Goal: Task Accomplishment & Management: Use online tool/utility

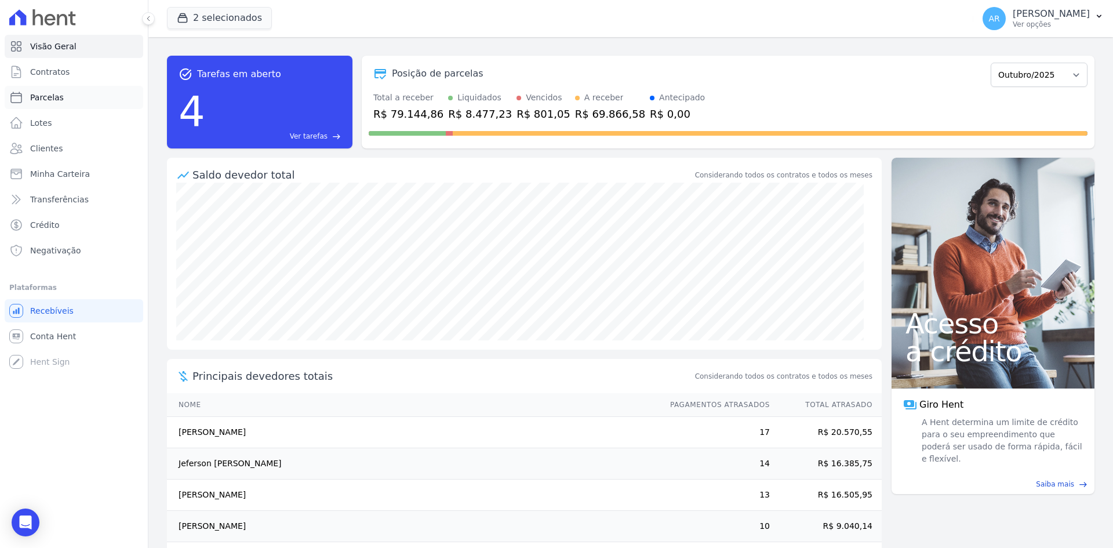
click at [43, 99] on span "Parcelas" at bounding box center [47, 98] width 34 height 12
select select
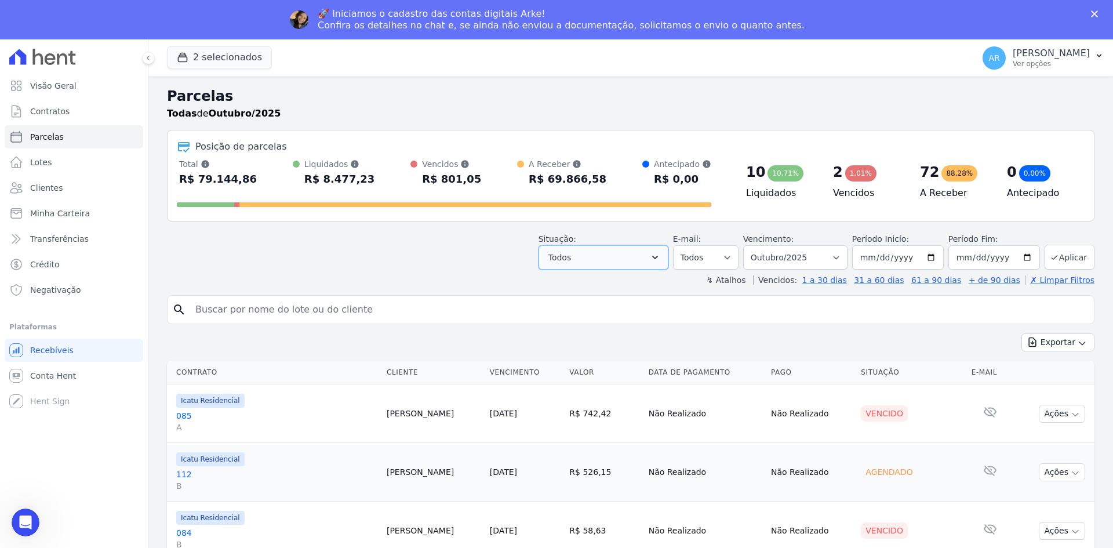
click at [607, 260] on button "Todos" at bounding box center [604, 257] width 130 height 24
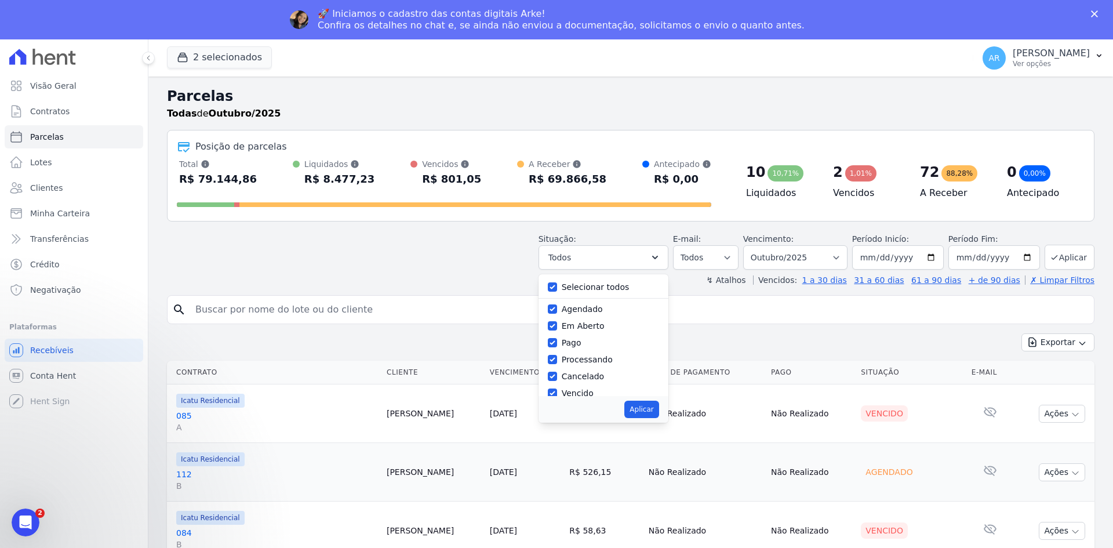
click at [581, 310] on label "Agendado" at bounding box center [582, 308] width 41 height 9
click at [557, 310] on input "Agendado" at bounding box center [552, 308] width 9 height 9
checkbox input "false"
click at [655, 412] on button "Aplicar" at bounding box center [641, 409] width 34 height 17
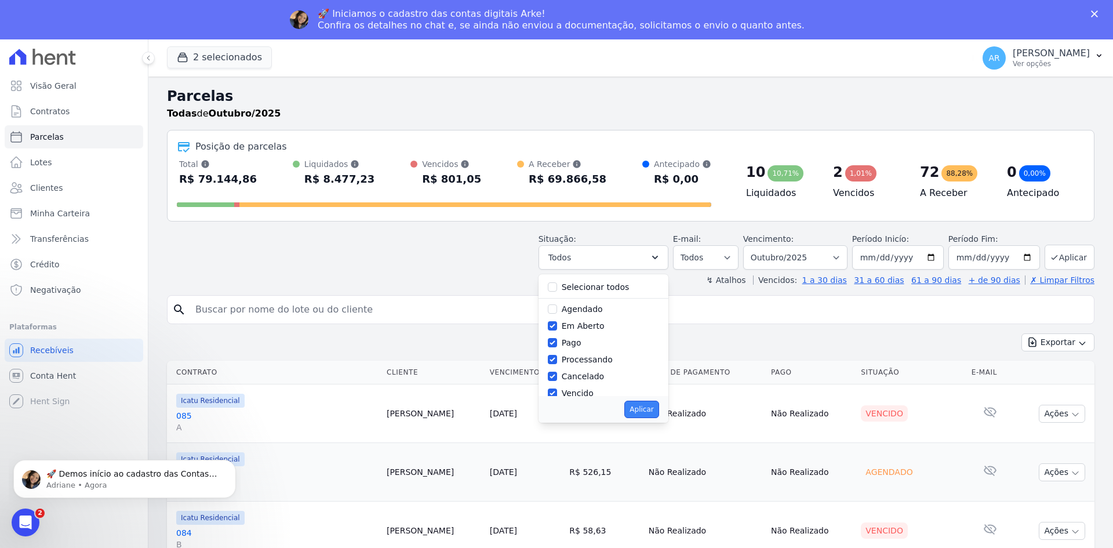
select select "pending"
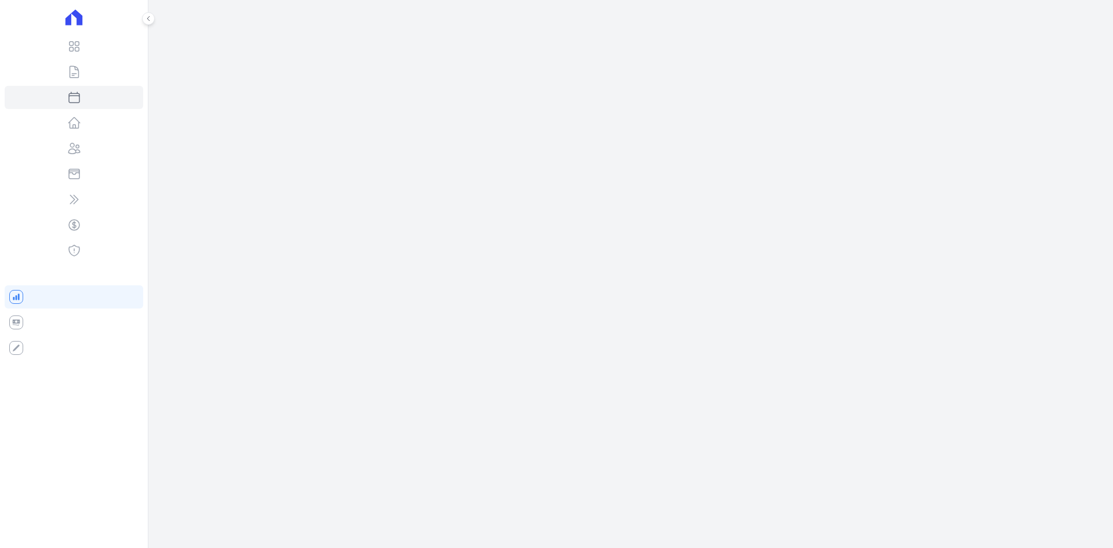
select select
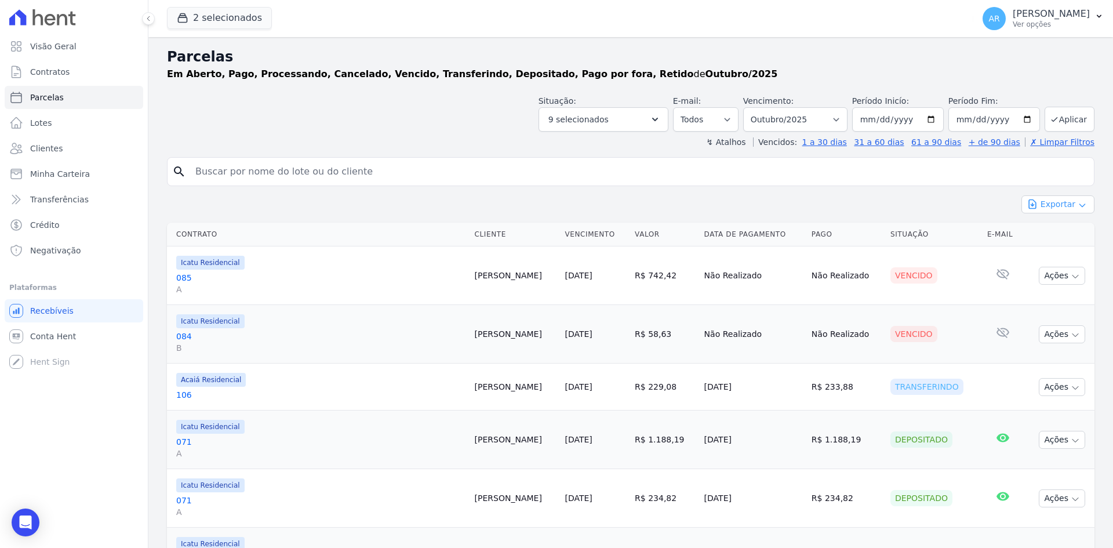
click at [1050, 204] on button "Exportar" at bounding box center [1057, 204] width 73 height 18
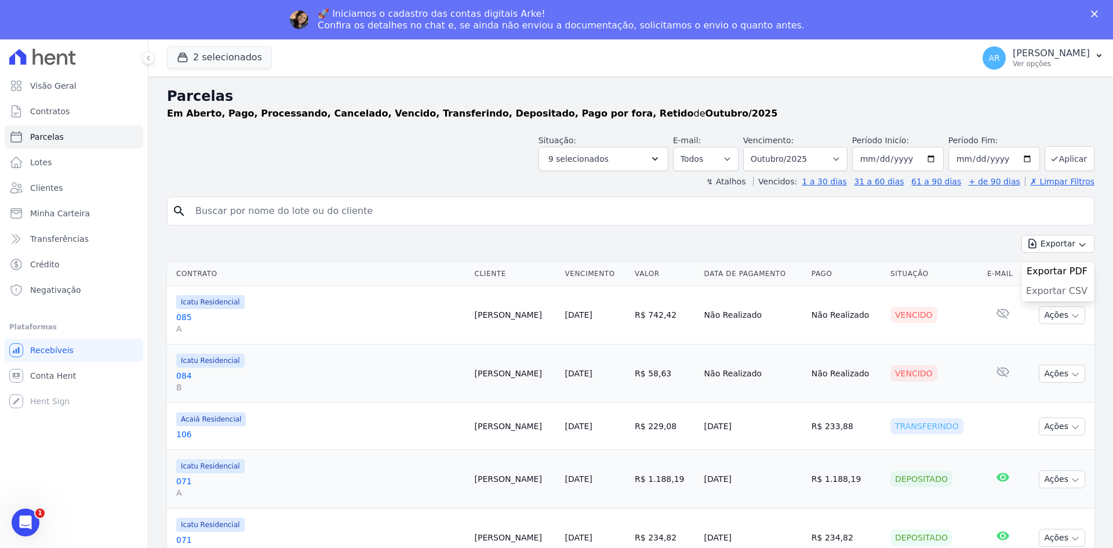
click at [1038, 292] on span "Exportar CSV" at bounding box center [1056, 291] width 61 height 12
